Goal: Transaction & Acquisition: Download file/media

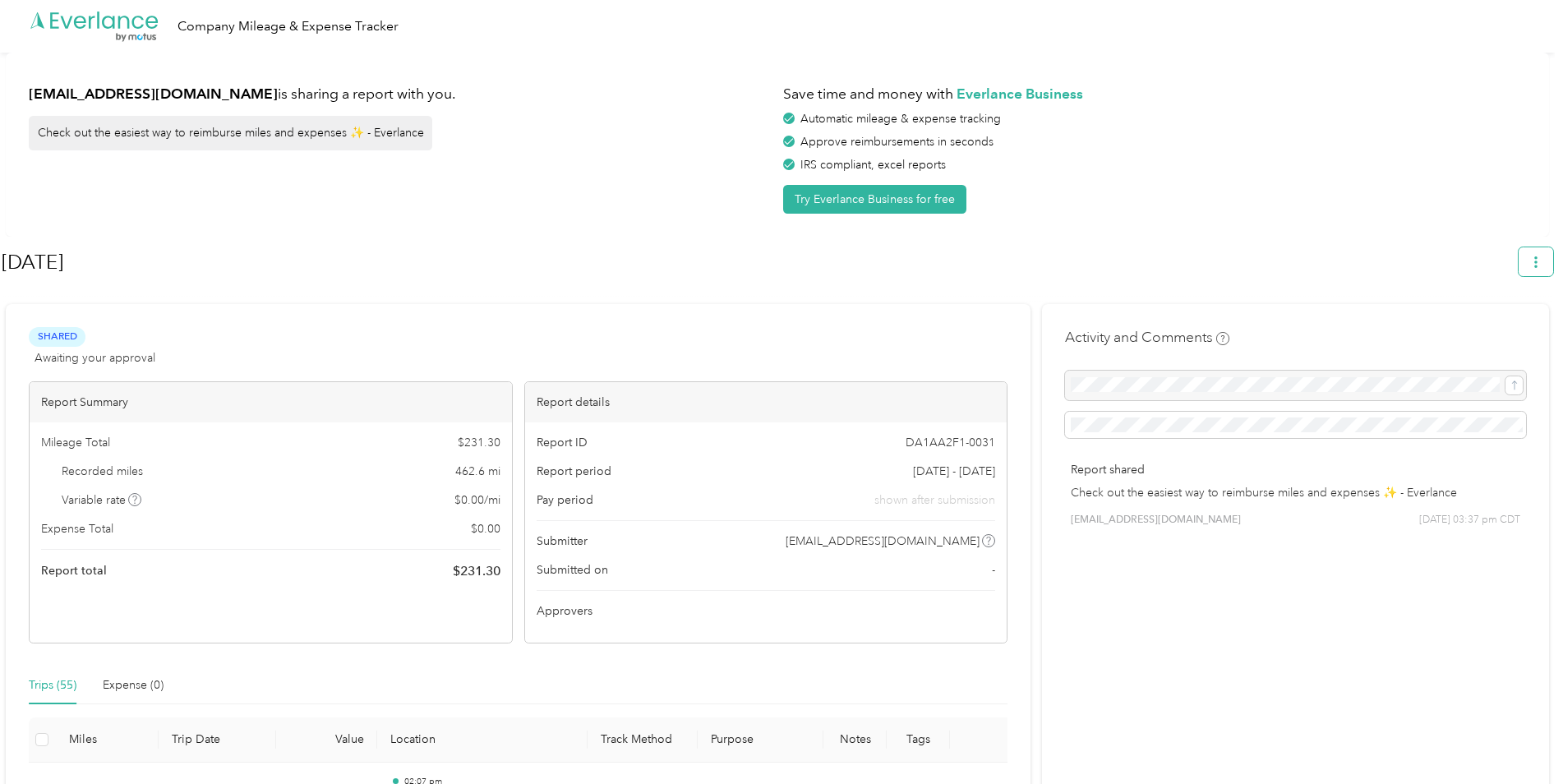
click at [1541, 268] on button "button" at bounding box center [1535, 262] width 34 height 29
click at [1499, 297] on span "Copy share link" at bounding box center [1506, 302] width 74 height 34
click at [1535, 266] on button "button" at bounding box center [1535, 262] width 34 height 29
click at [1484, 331] on span "Download" at bounding box center [1497, 339] width 54 height 17
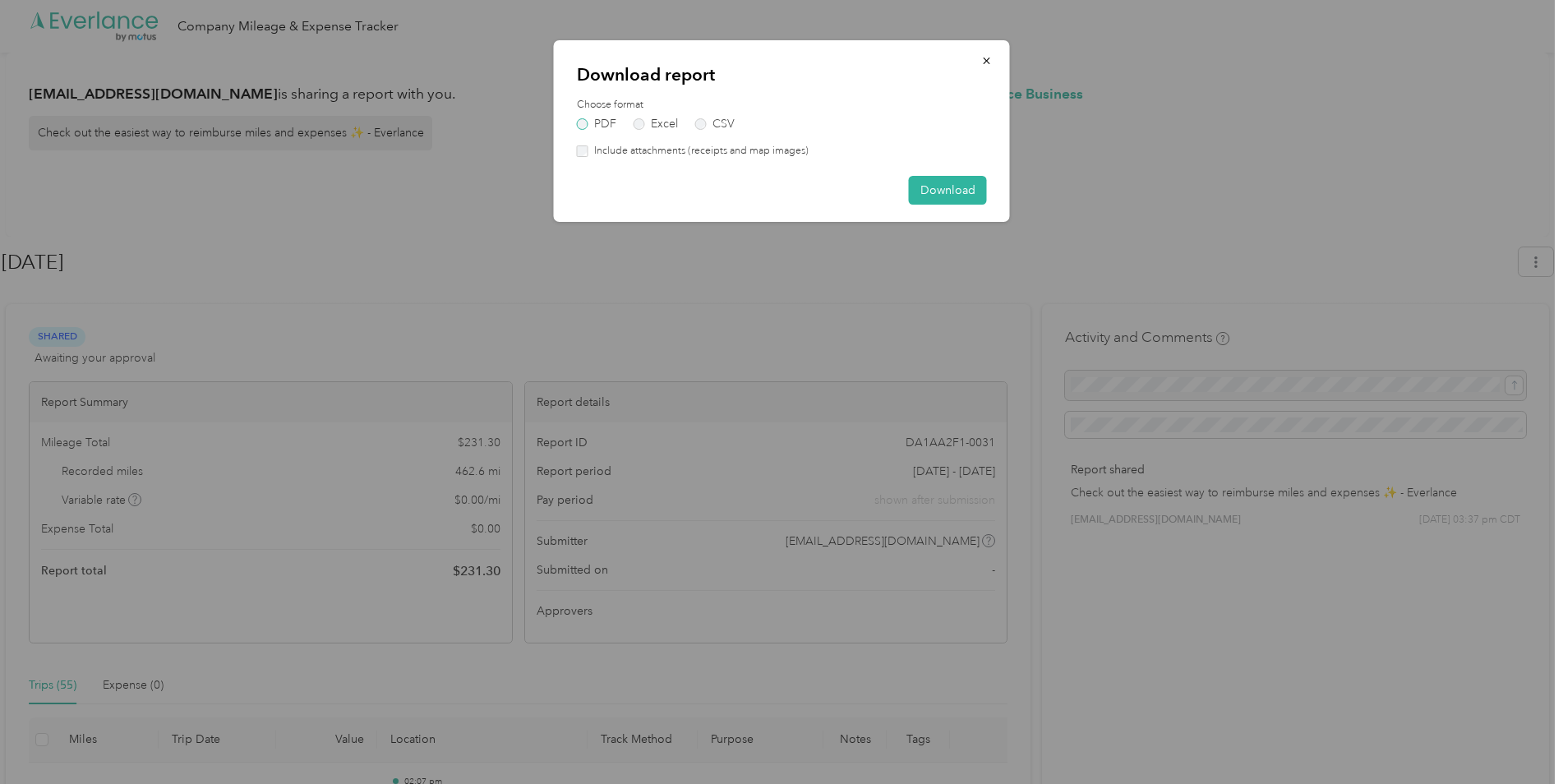
click at [582, 121] on label "PDF" at bounding box center [597, 124] width 39 height 12
click at [585, 129] on label "PDF" at bounding box center [597, 124] width 39 height 12
click at [637, 129] on label "Excel" at bounding box center [655, 124] width 44 height 12
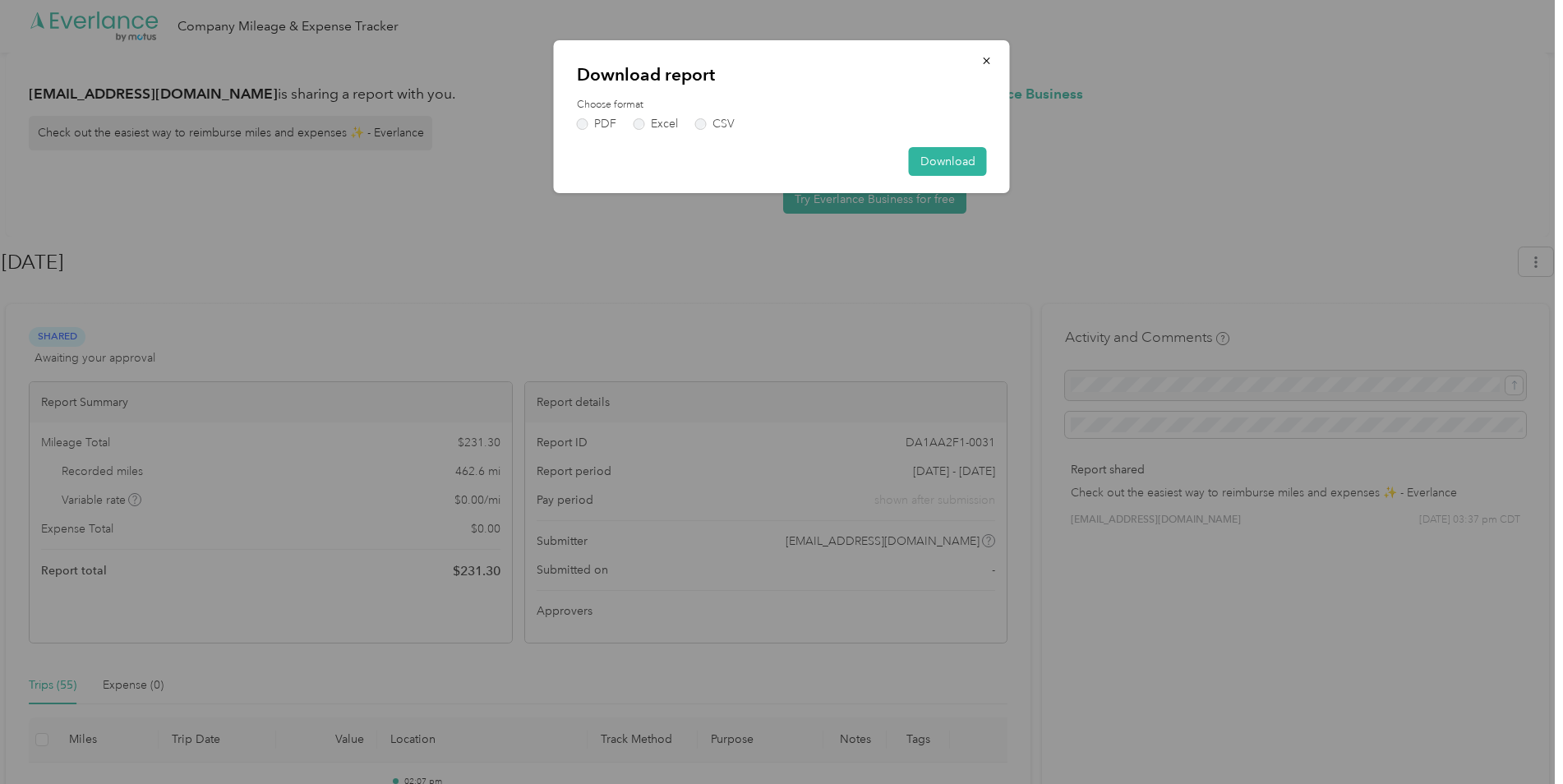
click at [702, 131] on div "Download report Choose format PDF Excel CSV Download" at bounding box center [782, 117] width 456 height 152
click at [702, 126] on label "CSV" at bounding box center [715, 124] width 39 height 12
click at [646, 127] on label "Excel" at bounding box center [655, 124] width 44 height 12
click at [943, 161] on button "Download" at bounding box center [947, 161] width 78 height 29
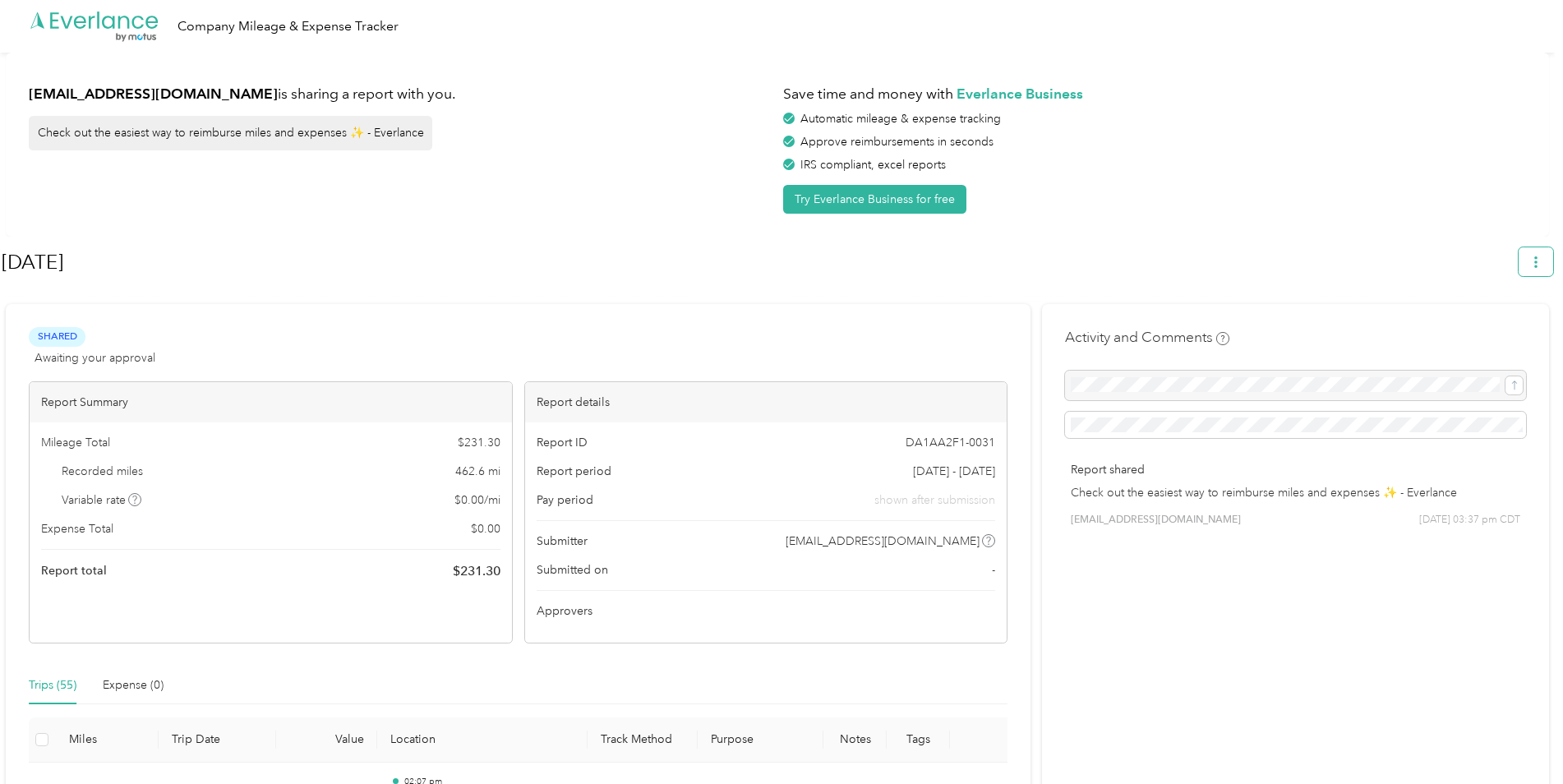
click at [1540, 265] on icon "button" at bounding box center [1535, 262] width 12 height 12
click at [1488, 331] on span "Download" at bounding box center [1497, 339] width 54 height 17
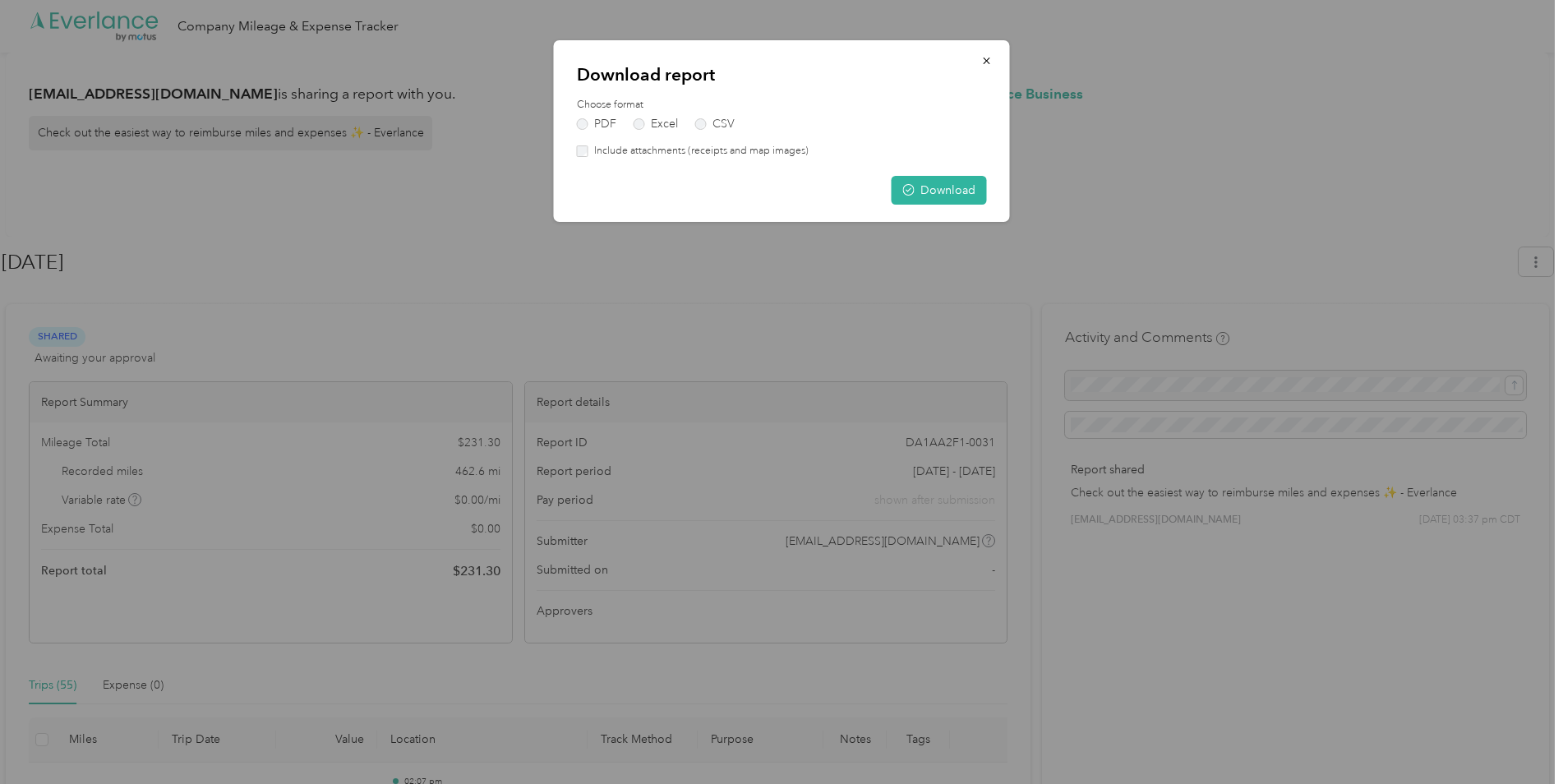
click at [705, 130] on div "Choose format PDF Excel CSV Include attachments (receipts and map images)" at bounding box center [782, 128] width 410 height 61
click at [704, 126] on label "CSV" at bounding box center [715, 124] width 39 height 12
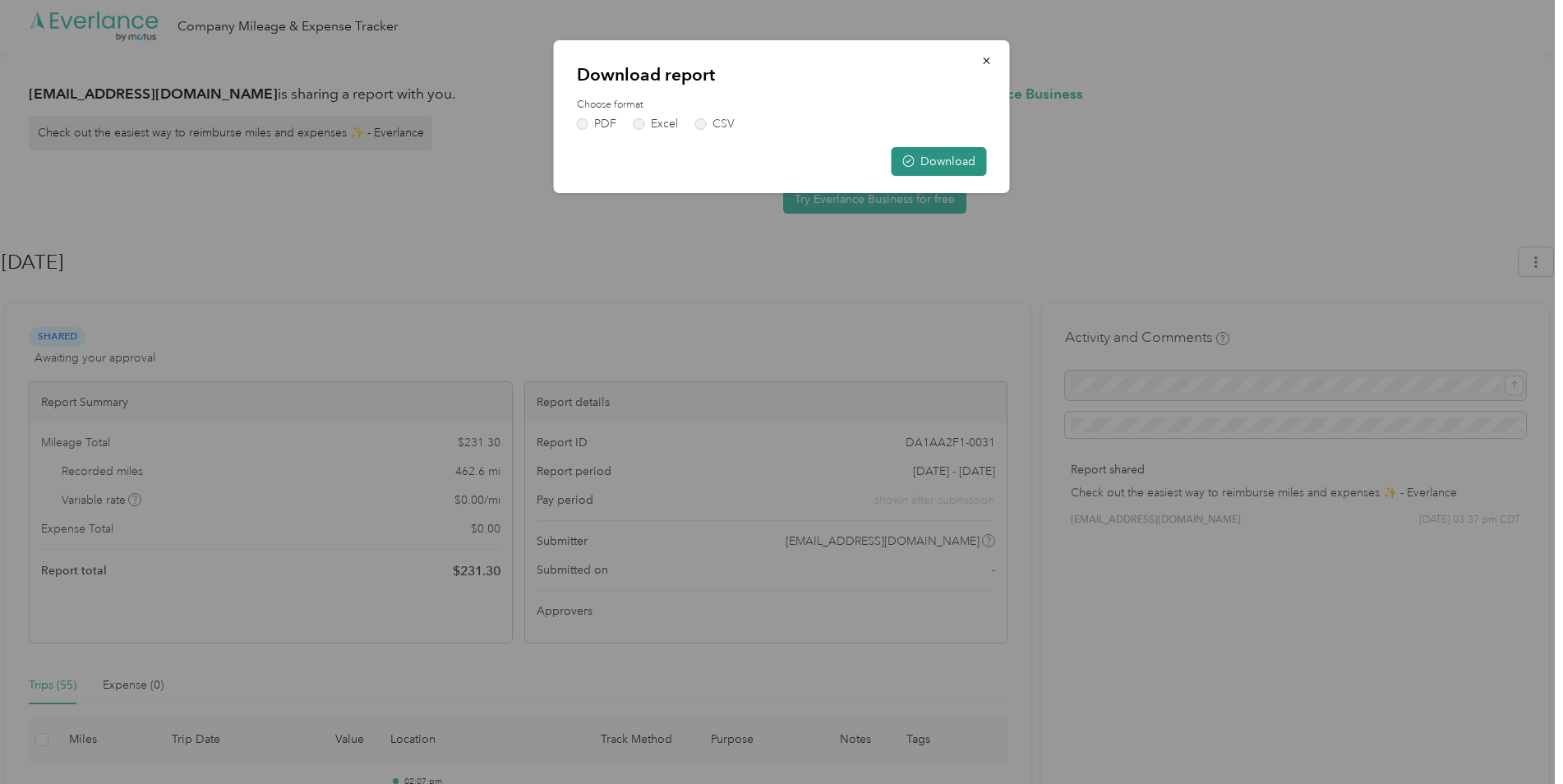
click at [926, 159] on button "Download" at bounding box center [939, 161] width 95 height 29
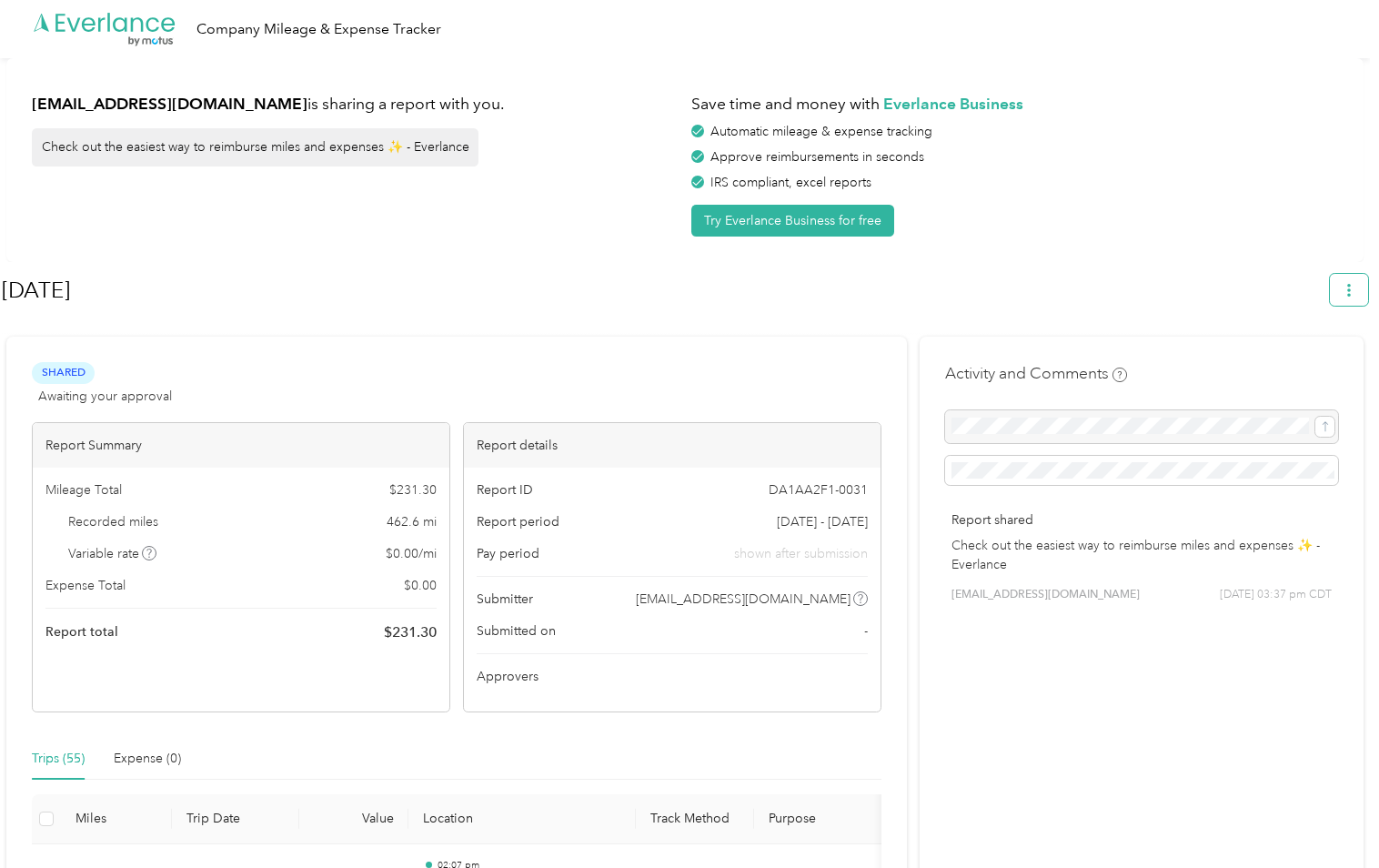
click at [1355, 293] on icon "button" at bounding box center [1348, 290] width 13 height 13
click at [1287, 366] on span "Download" at bounding box center [1306, 375] width 60 height 19
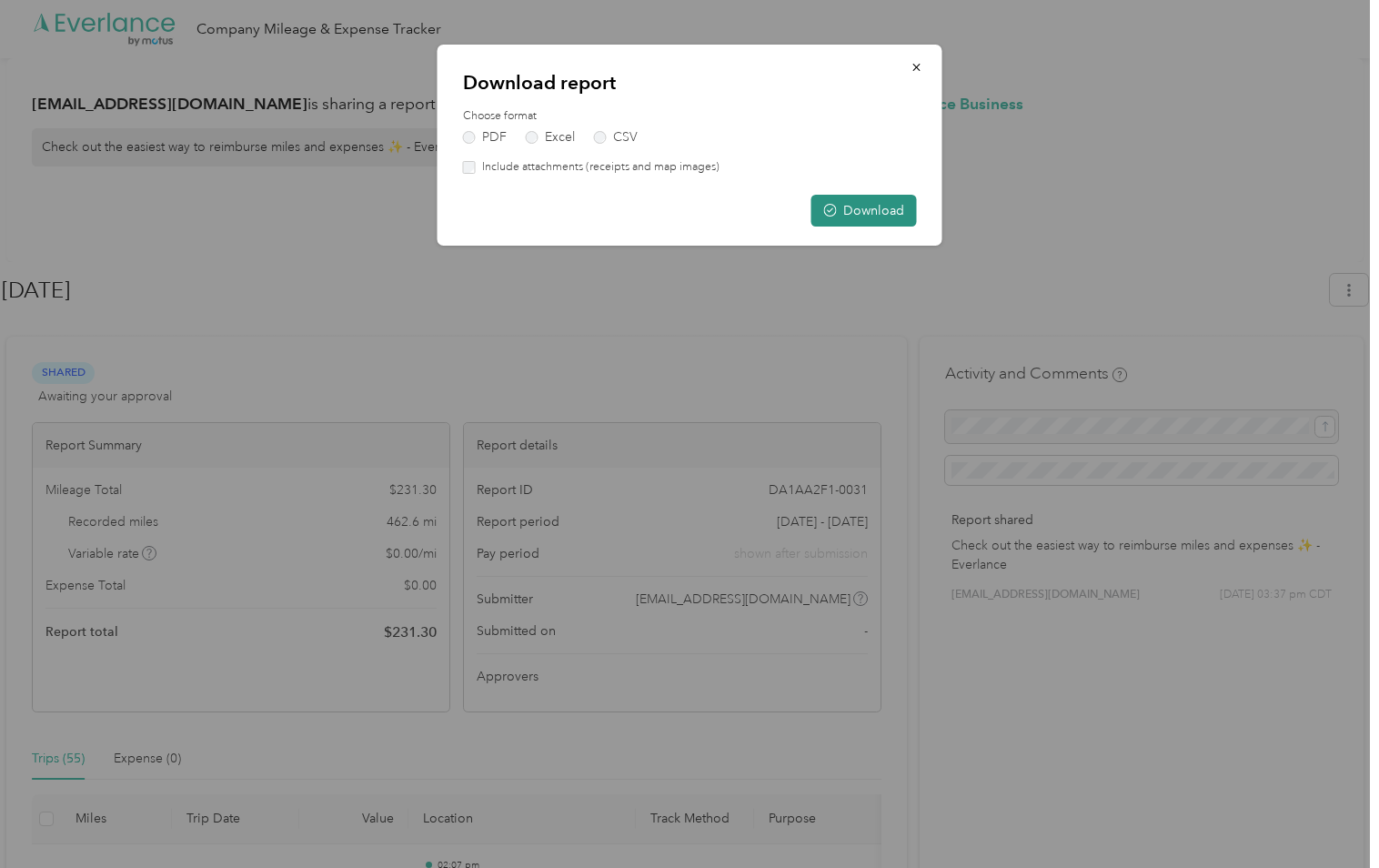
click at [854, 211] on button "Download" at bounding box center [864, 211] width 105 height 32
